Goal: Task Accomplishment & Management: Complete application form

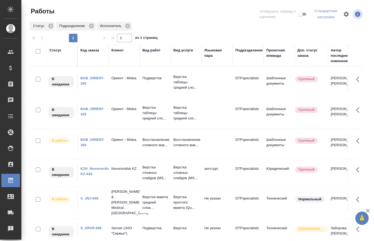
scroll to position [4, 0]
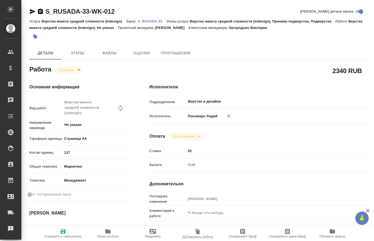
type textarea "x"
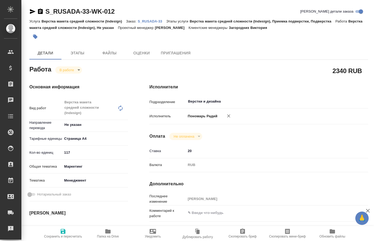
type textarea "x"
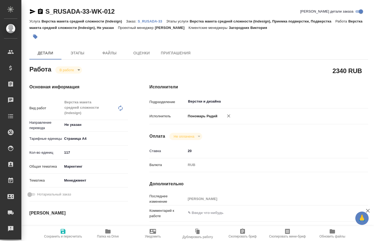
type textarea "x"
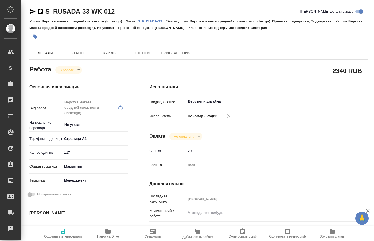
type textarea "x"
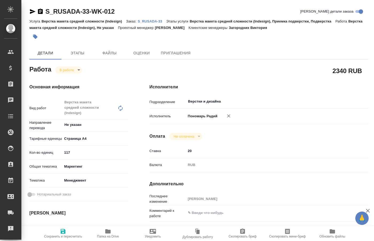
type textarea "x"
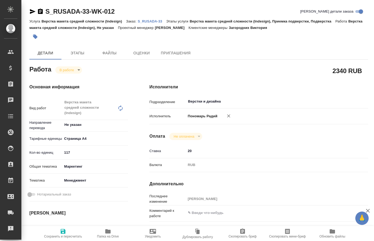
type textarea "x"
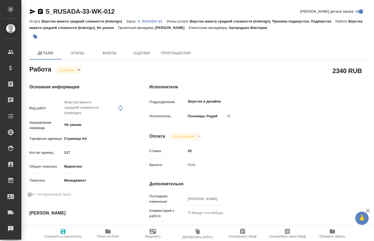
type textarea "x"
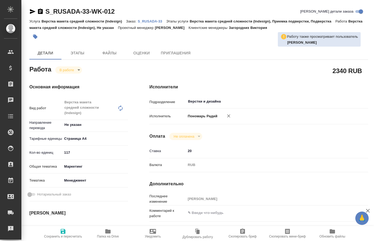
type textarea "x"
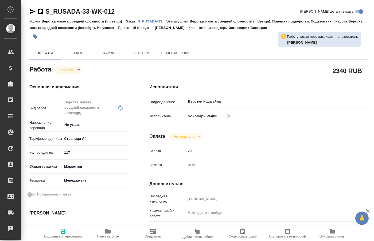
type textarea "x"
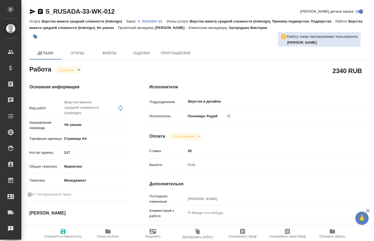
type textarea "x"
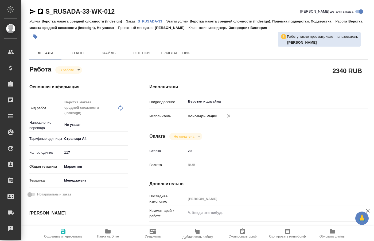
type textarea "x"
